Goal: Transaction & Acquisition: Purchase product/service

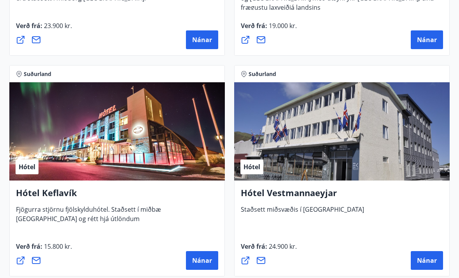
scroll to position [2724, 0]
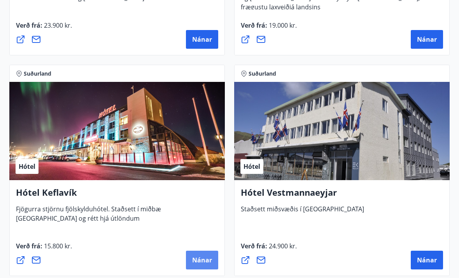
click at [199, 259] on span "Nánar" at bounding box center [202, 260] width 20 height 9
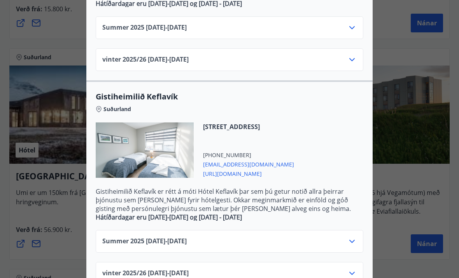
scroll to position [306, 0]
click at [156, 55] on span "vinter 2025/[PHONE_NUMBER][DATE] - [DATE]" at bounding box center [145, 59] width 86 height 9
click at [355, 55] on icon at bounding box center [352, 59] width 9 height 9
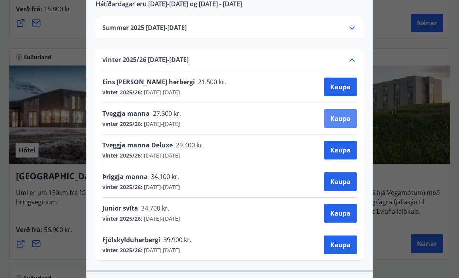
click at [333, 114] on span "Kaupa" at bounding box center [341, 118] width 20 height 9
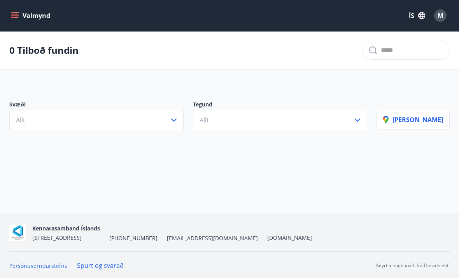
scroll to position [26, 0]
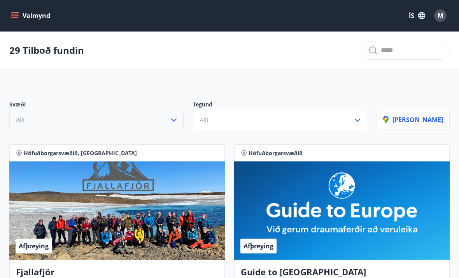
click at [179, 123] on icon "button" at bounding box center [173, 119] width 9 height 9
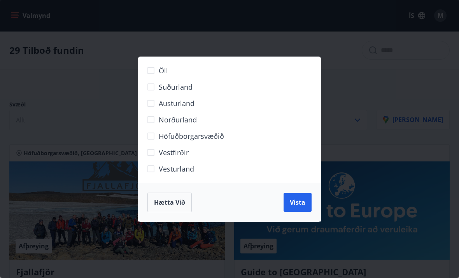
click at [52, 108] on div "Öll Suðurland Austurland Norðurland Höfuðborgarsvæðið Vestfirðir Vesturland Hæt…" at bounding box center [229, 139] width 459 height 278
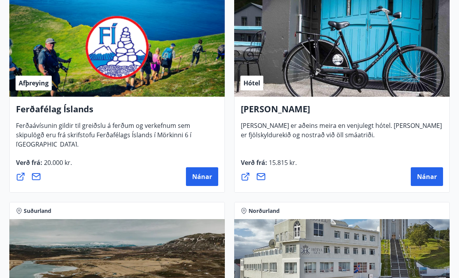
scroll to position [396, 0]
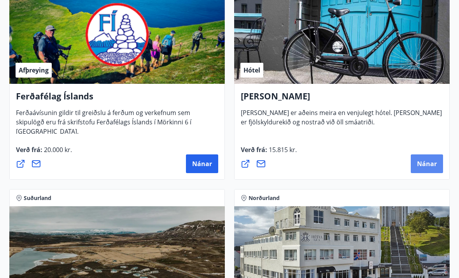
click at [427, 165] on span "Nánar" at bounding box center [427, 163] width 20 height 9
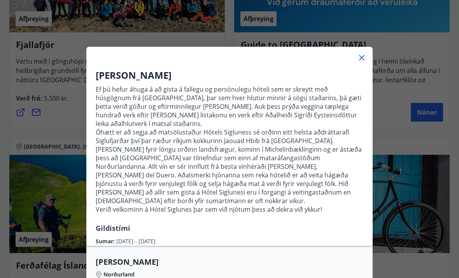
scroll to position [0, 0]
